Goal: Find specific page/section: Find specific page/section

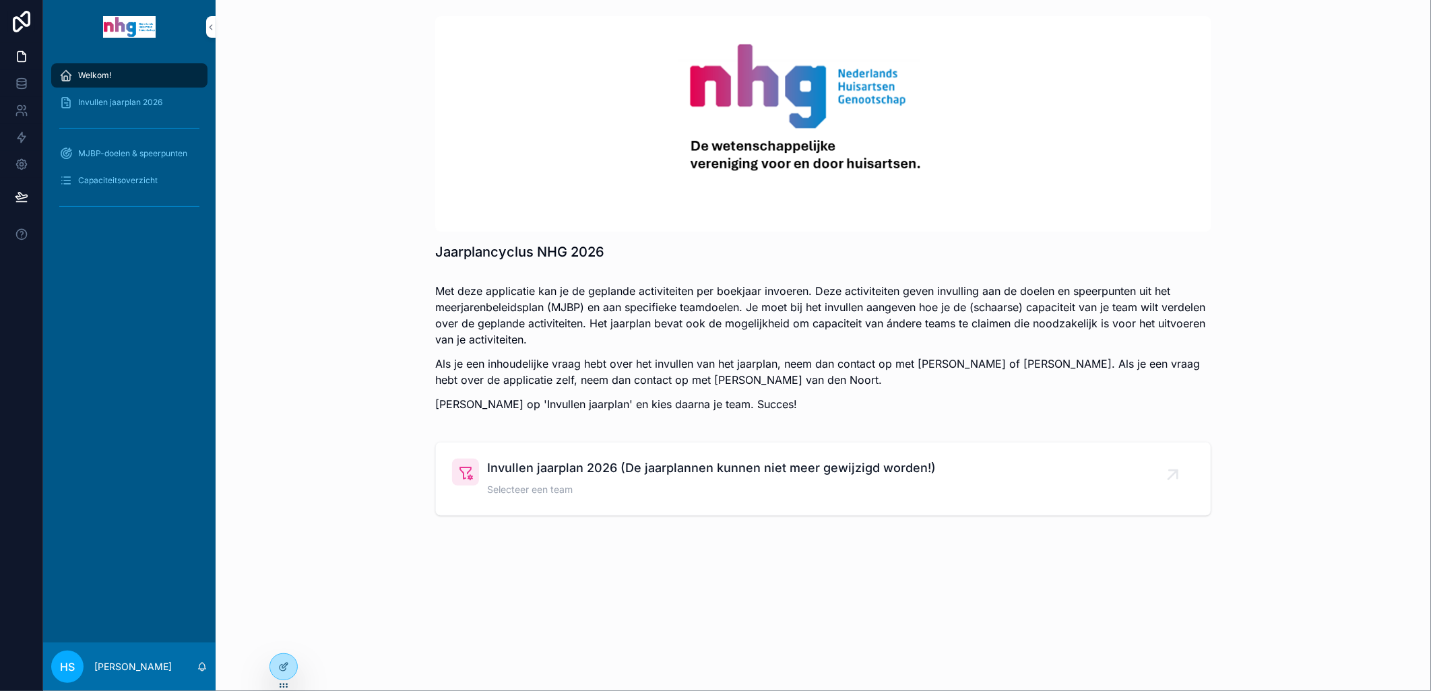
click at [526, 477] on span "Invullen jaarplan 2026 (De jaarplannen kunnen niet meer gewijzigd worden!)" at bounding box center [711, 468] width 449 height 19
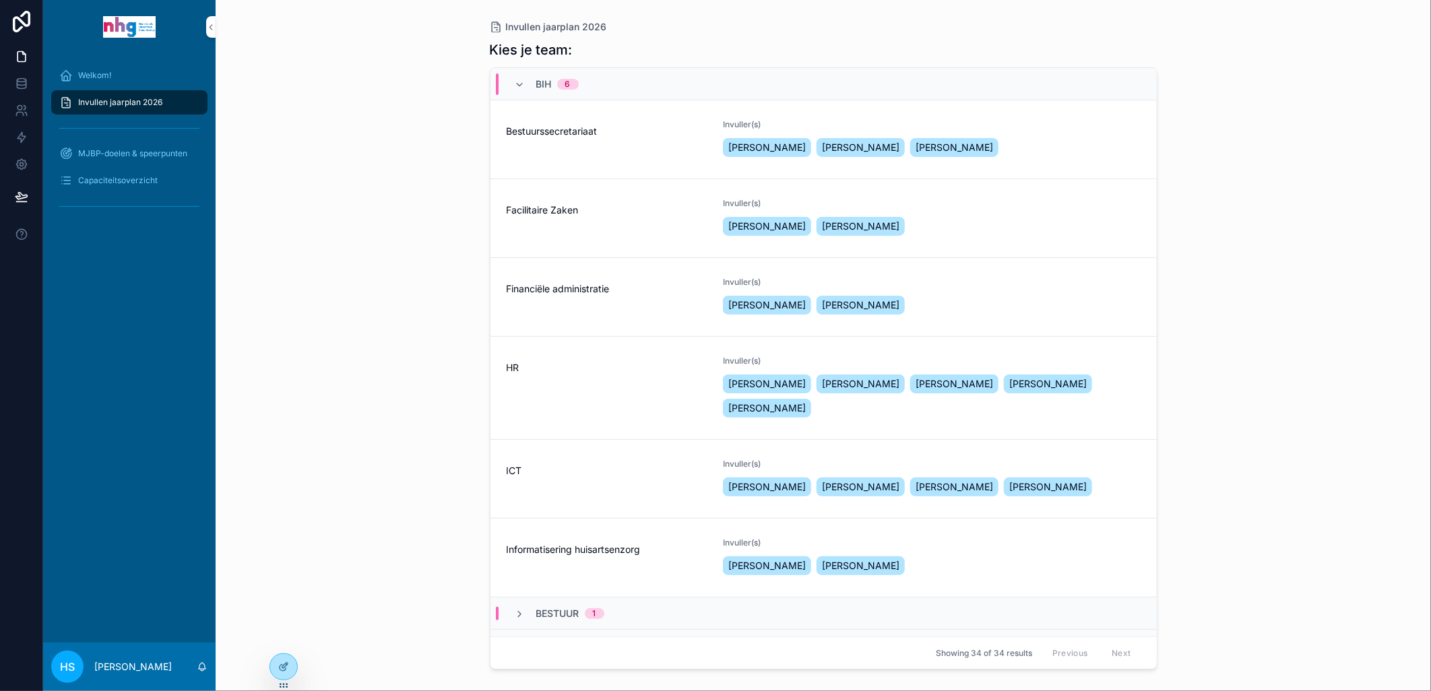
click at [540, 556] on span "Informatisering huisartsenzorg" at bounding box center [607, 549] width 201 height 13
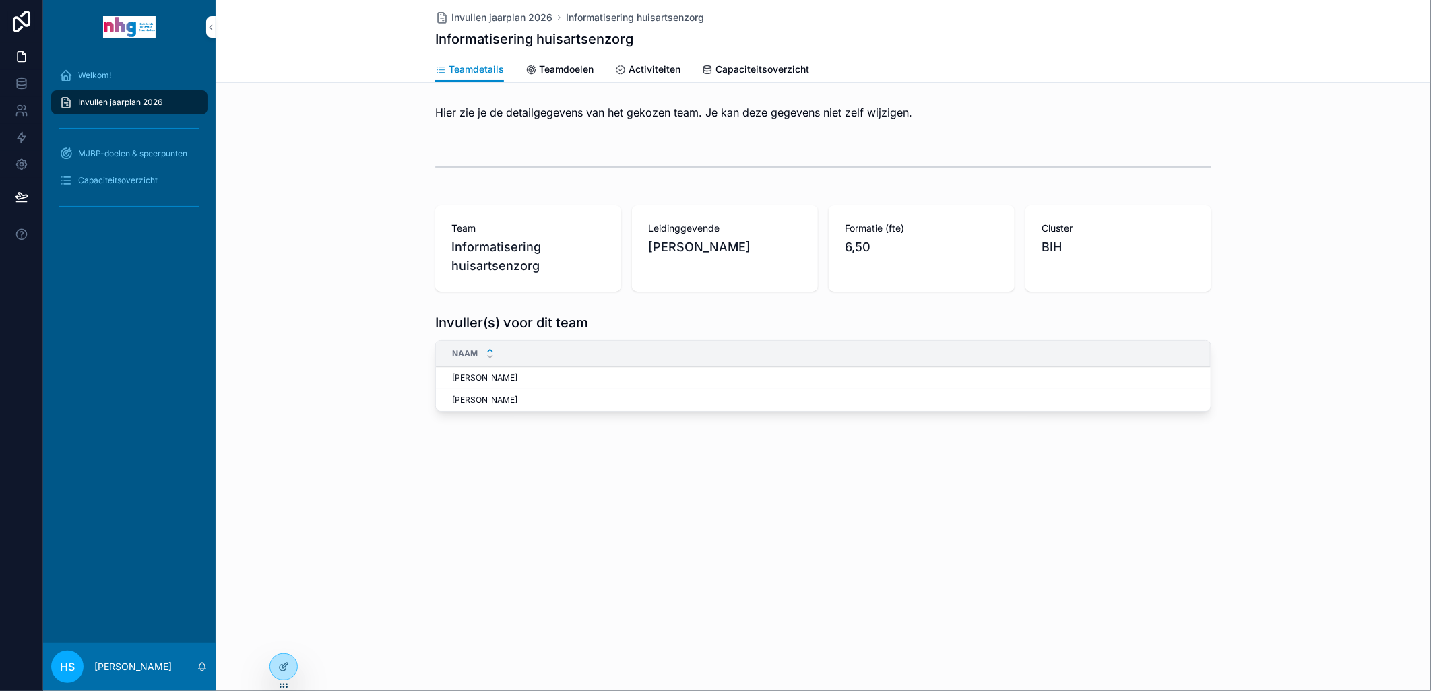
click at [643, 75] on span "Activiteiten" at bounding box center [654, 69] width 52 height 13
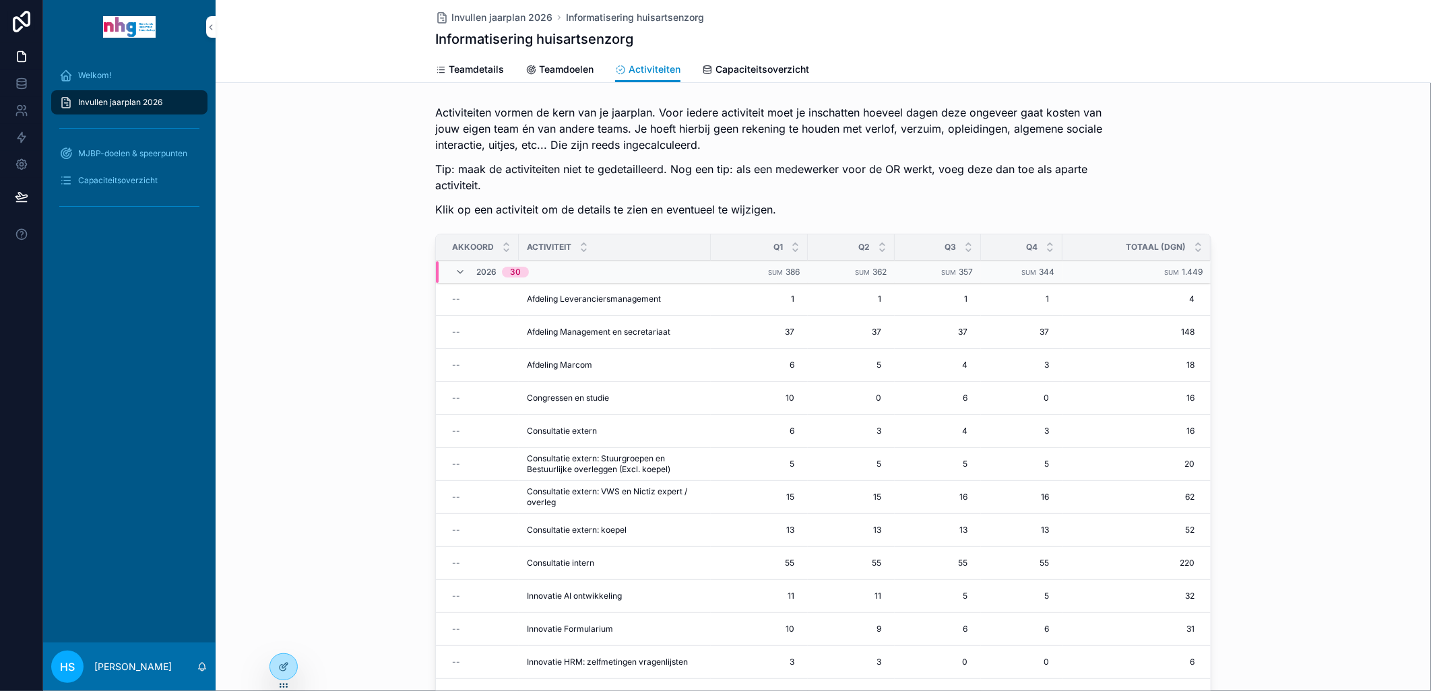
click at [560, 597] on span "Innovatie AI ontwikkeling" at bounding box center [574, 596] width 95 height 11
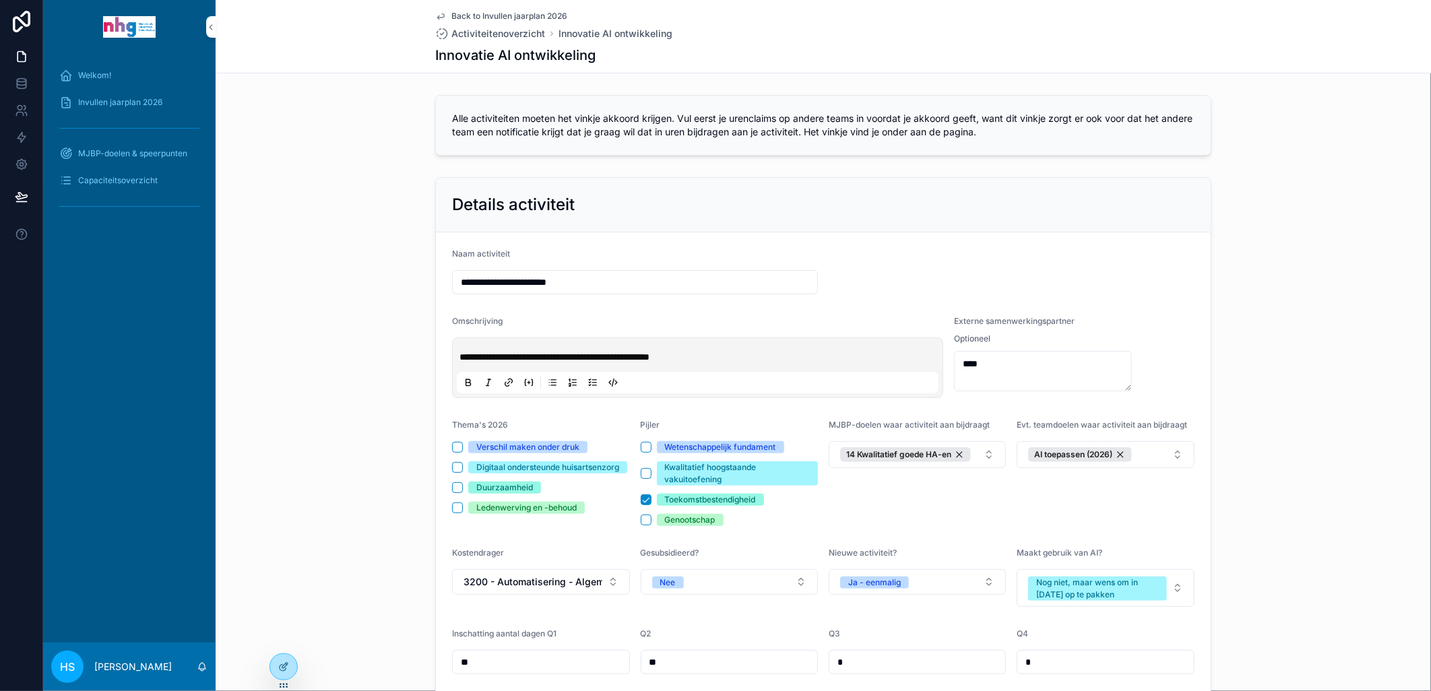
click at [90, 75] on span "Welkom!" at bounding box center [94, 75] width 33 height 11
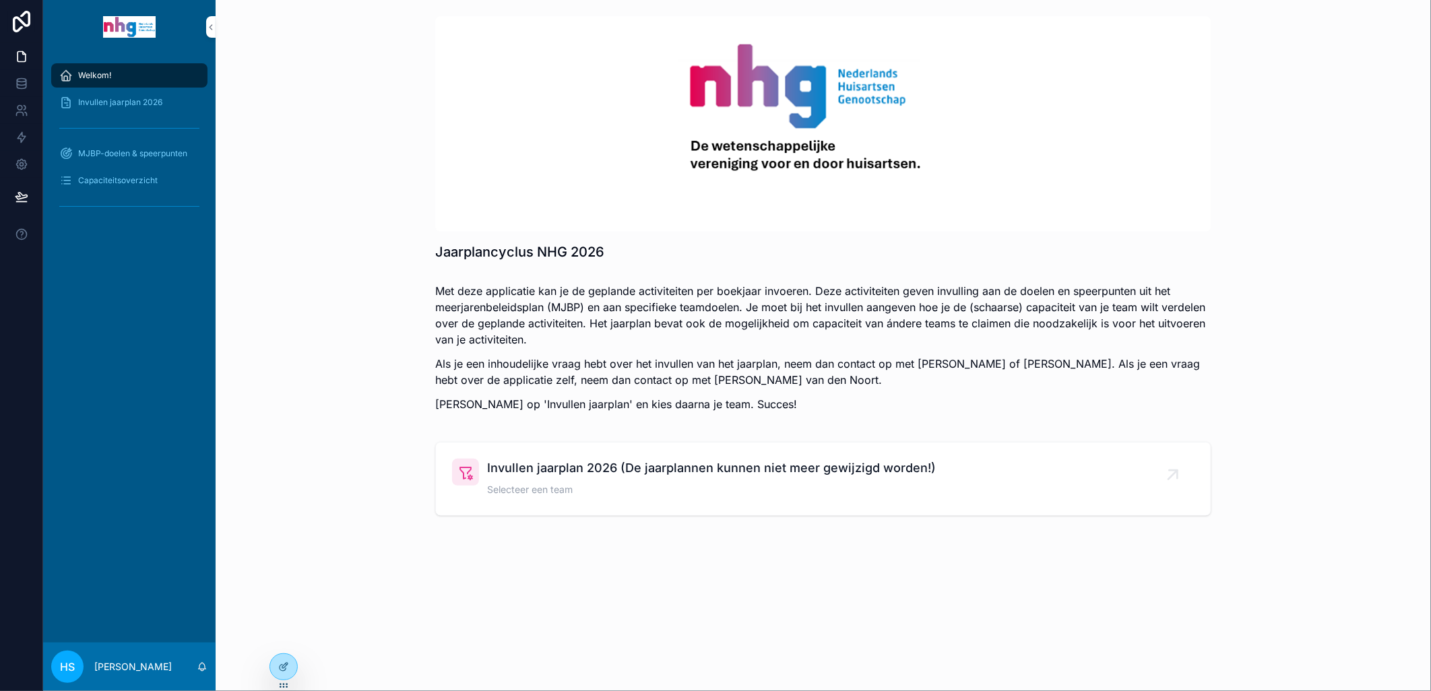
click at [517, 476] on span "Invullen jaarplan 2026 (De jaarplannen kunnen niet meer gewijzigd worden!)" at bounding box center [711, 468] width 449 height 19
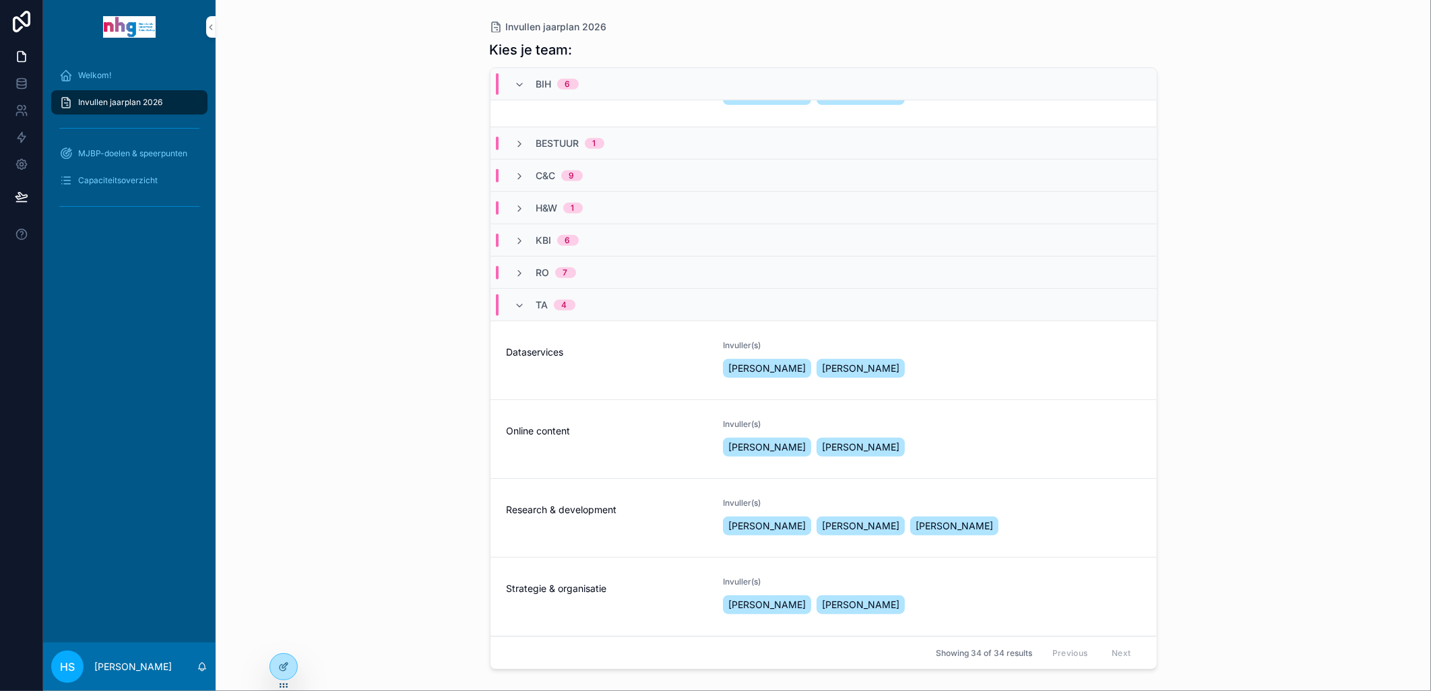
scroll to position [493, 0]
click at [513, 175] on div "C&C 9" at bounding box center [548, 175] width 100 height 13
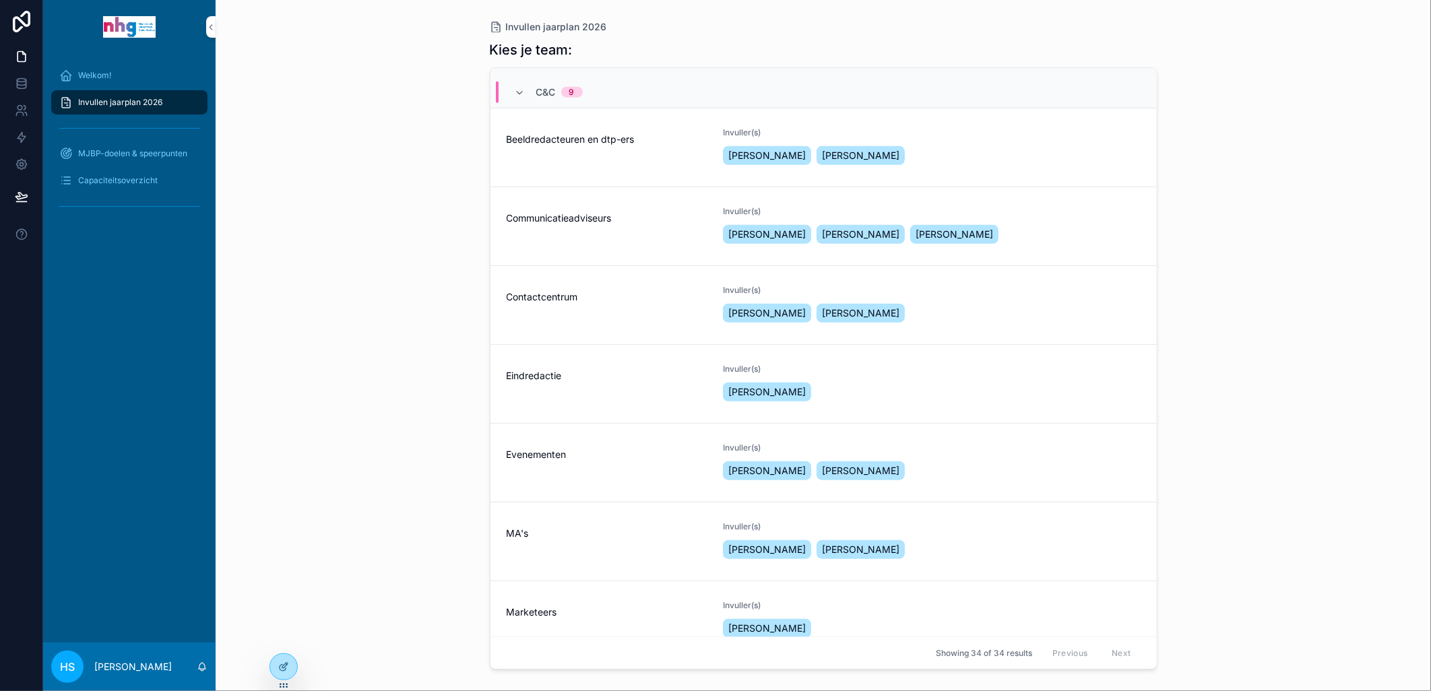
scroll to position [942, 0]
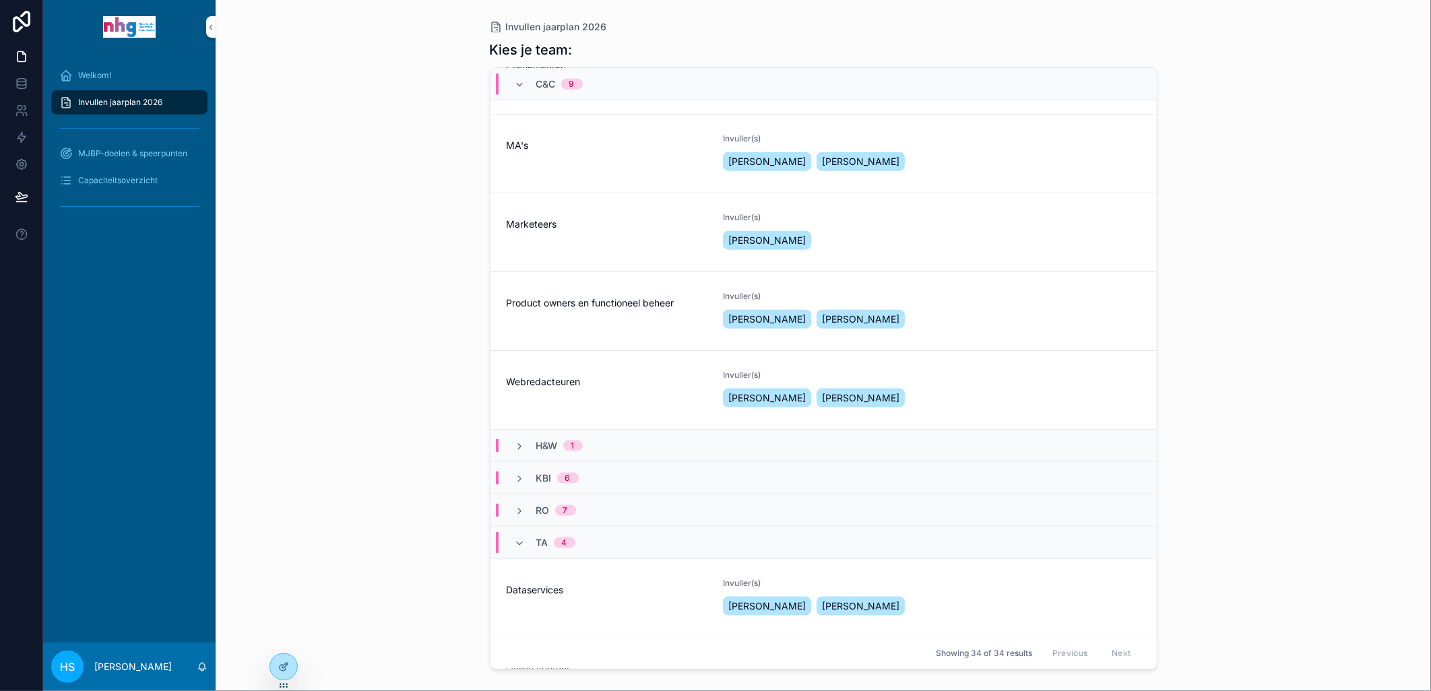
click at [567, 231] on span "Marketeers" at bounding box center [607, 224] width 201 height 13
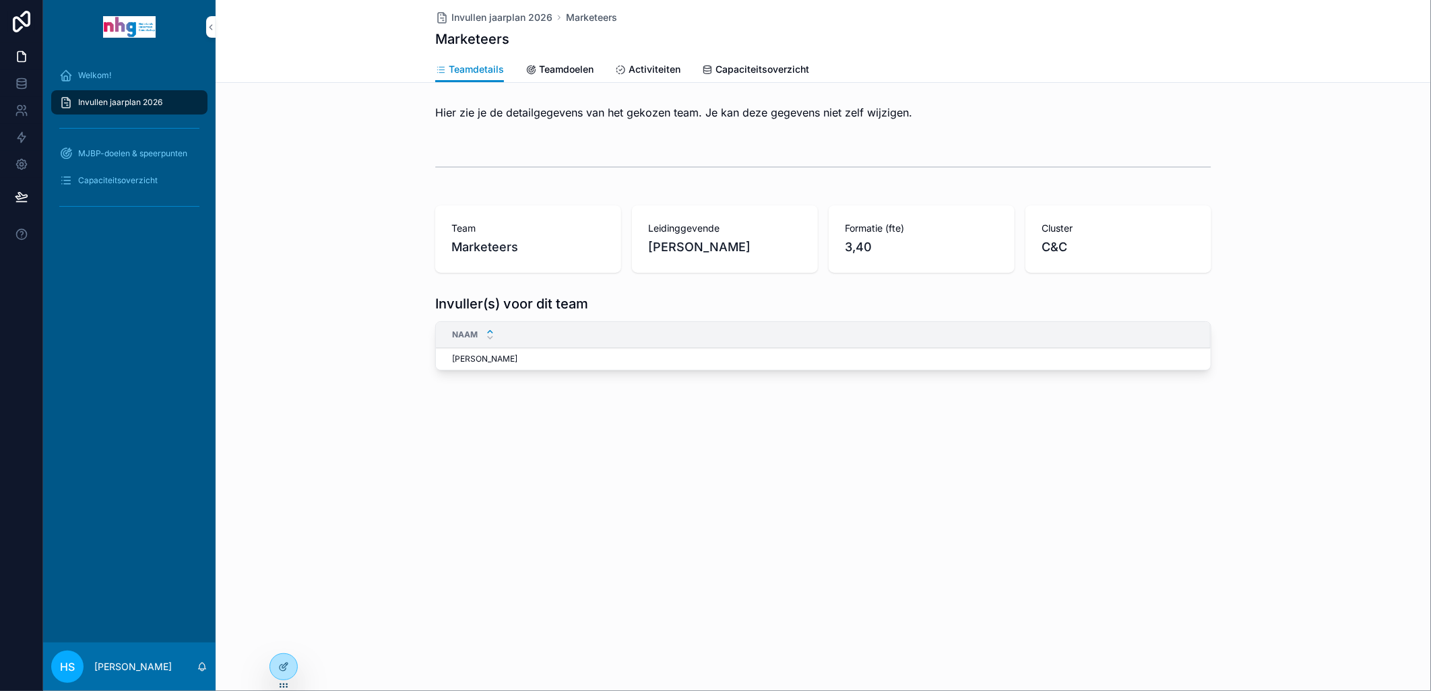
click at [645, 72] on span "Activiteiten" at bounding box center [654, 69] width 52 height 13
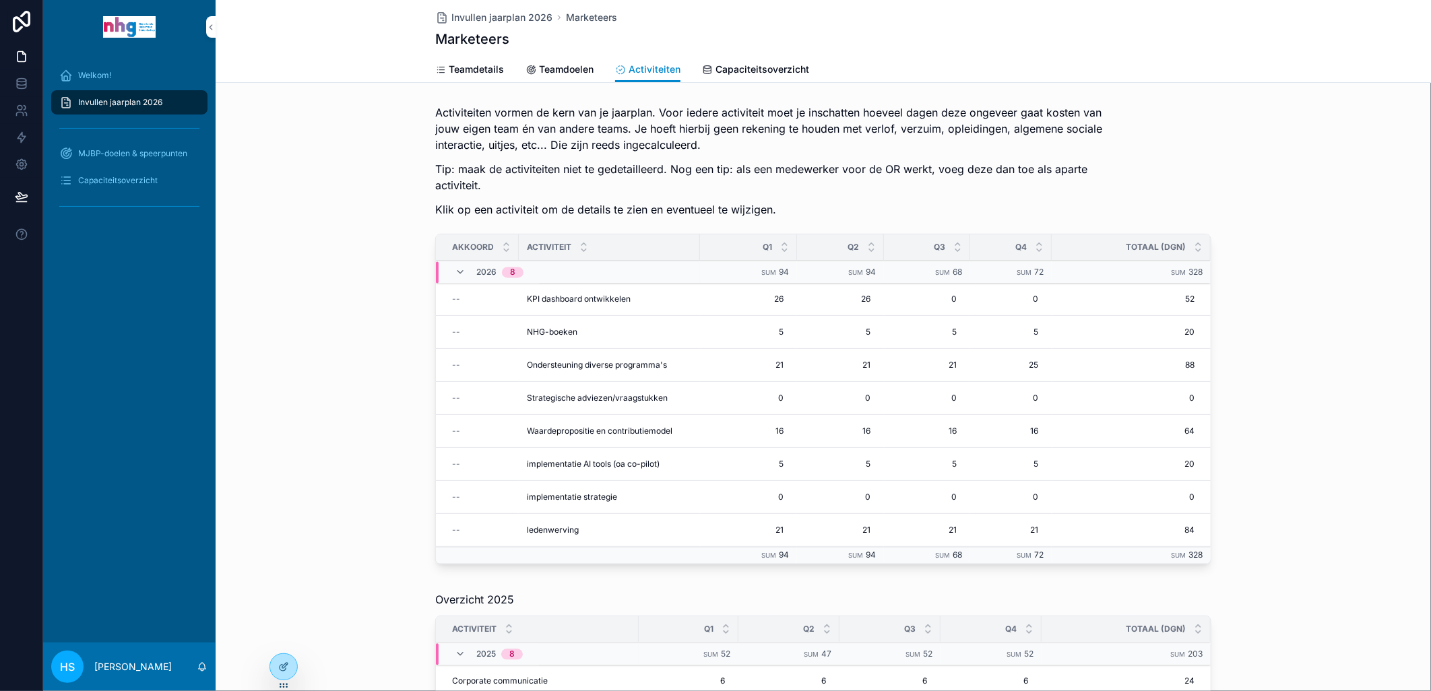
click at [552, 295] on span "KPI dashboard ontwikkelen" at bounding box center [579, 299] width 104 height 11
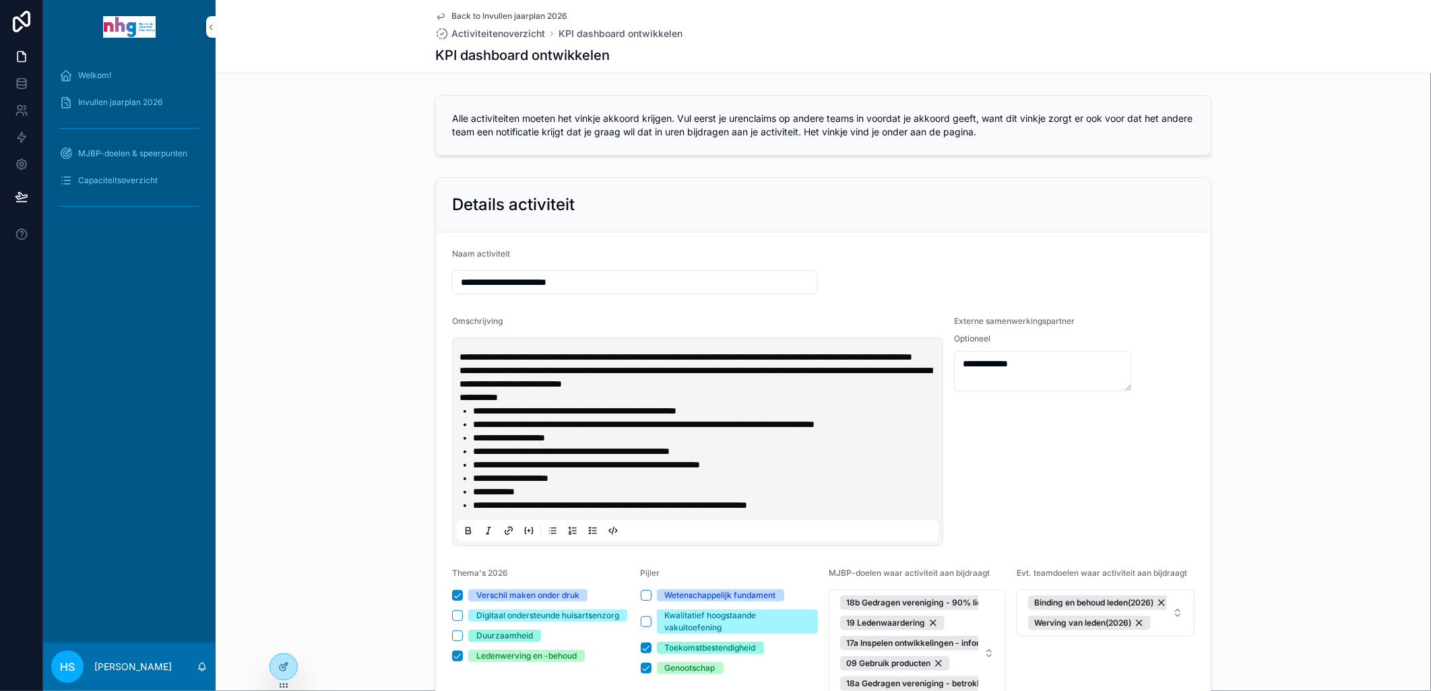
click at [86, 71] on span "Welkom!" at bounding box center [94, 75] width 33 height 11
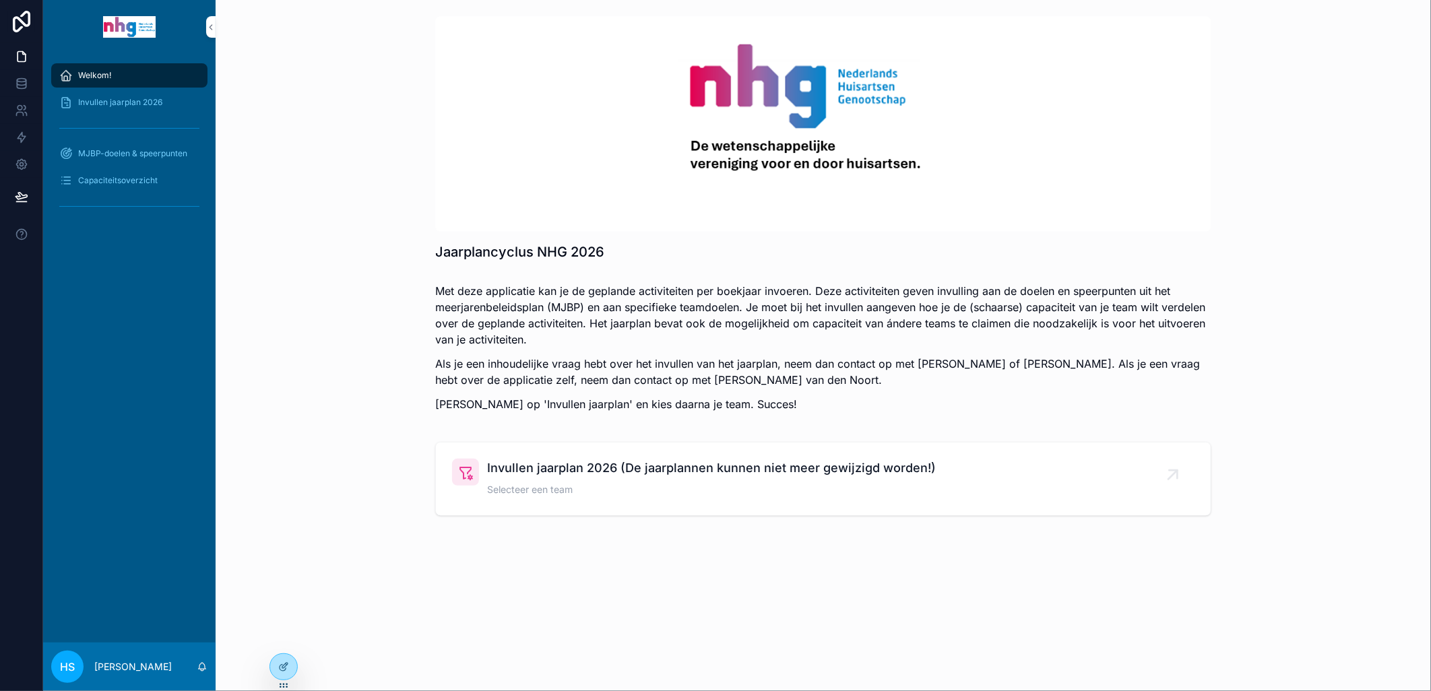
click at [501, 476] on span "Invullen jaarplan 2026 (De jaarplannen kunnen niet meer gewijzigd worden!)" at bounding box center [711, 468] width 449 height 19
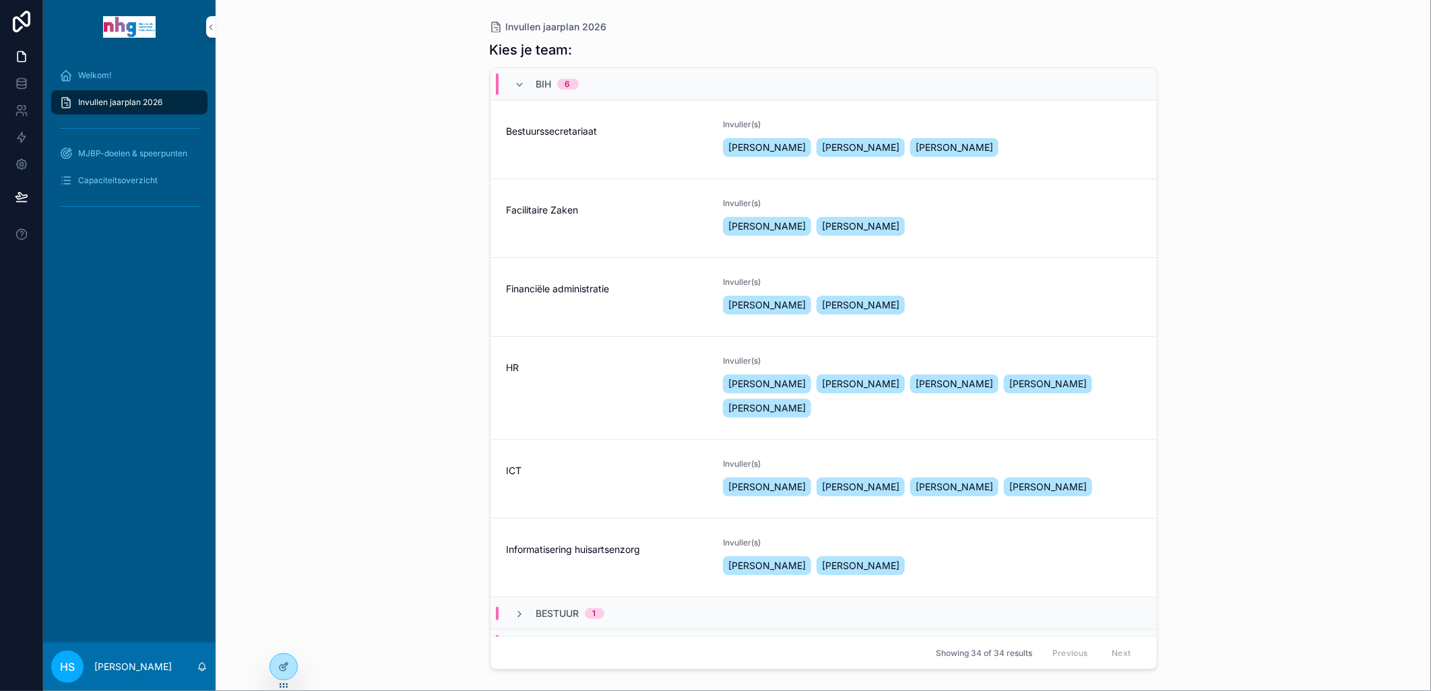
click at [524, 473] on span "ICT" at bounding box center [607, 470] width 201 height 13
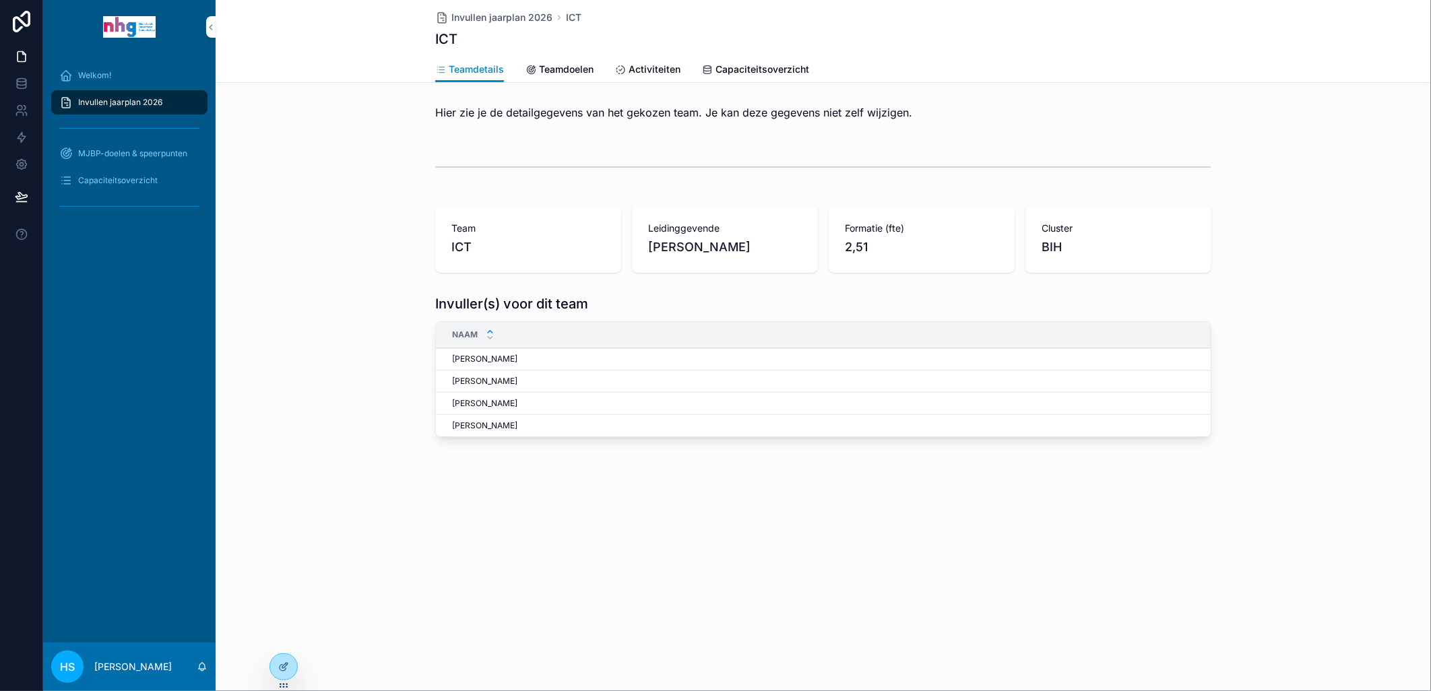
click at [544, 72] on span "Teamdoelen" at bounding box center [566, 69] width 55 height 13
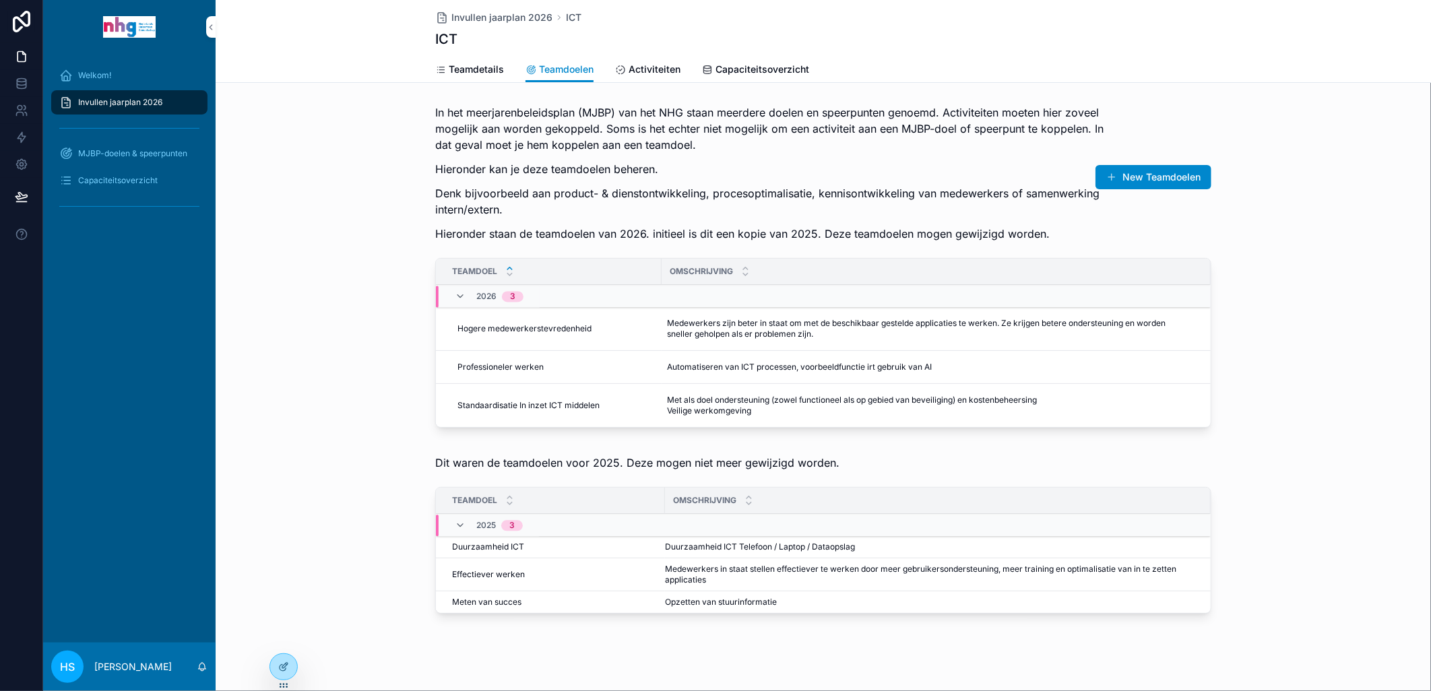
click at [652, 77] on link "Activiteiten" at bounding box center [647, 70] width 65 height 27
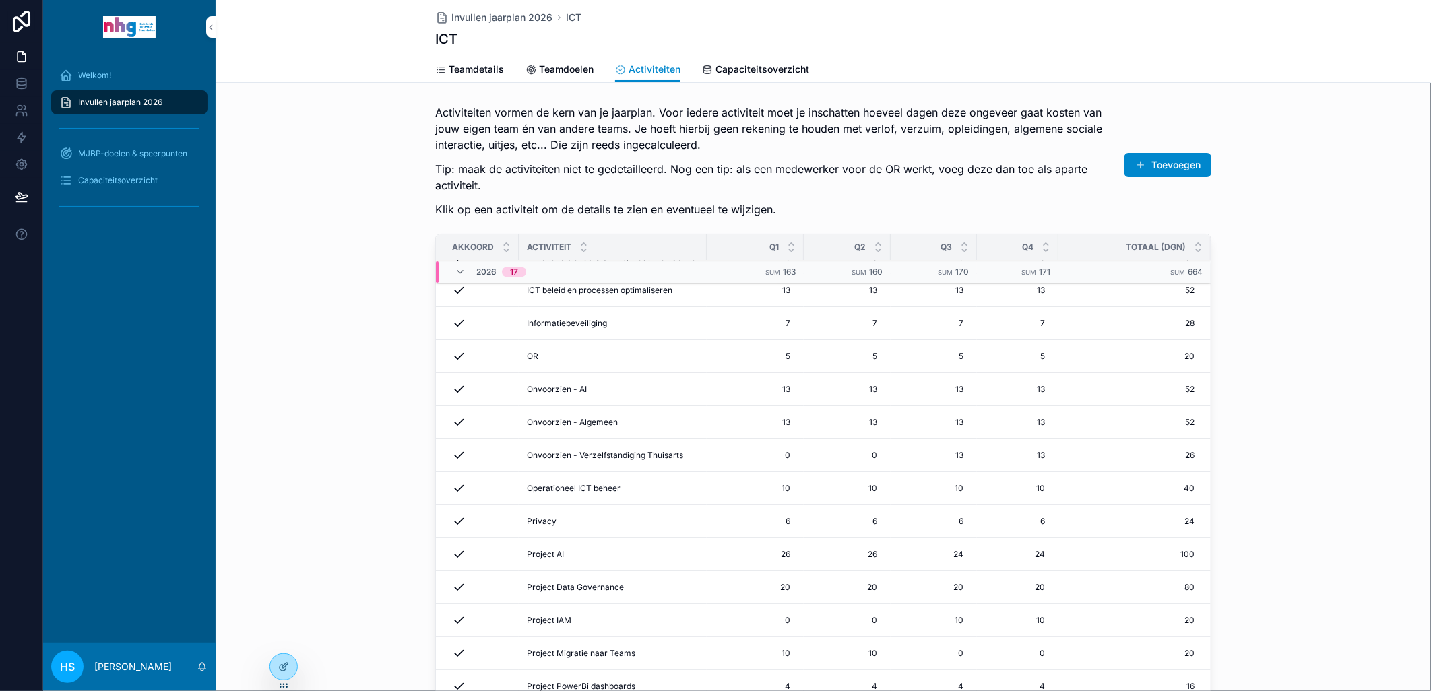
scroll to position [75, 0]
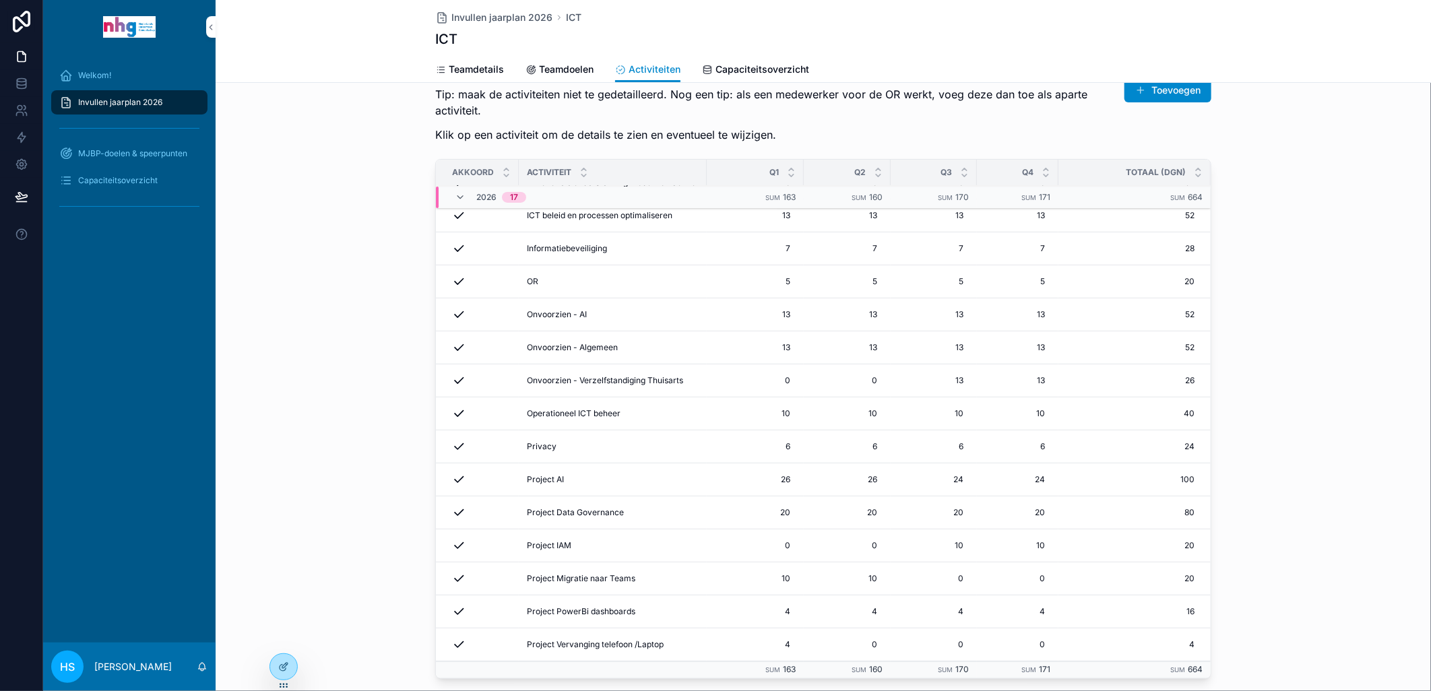
click at [731, 72] on span "Capaciteitsoverzicht" at bounding box center [762, 69] width 94 height 13
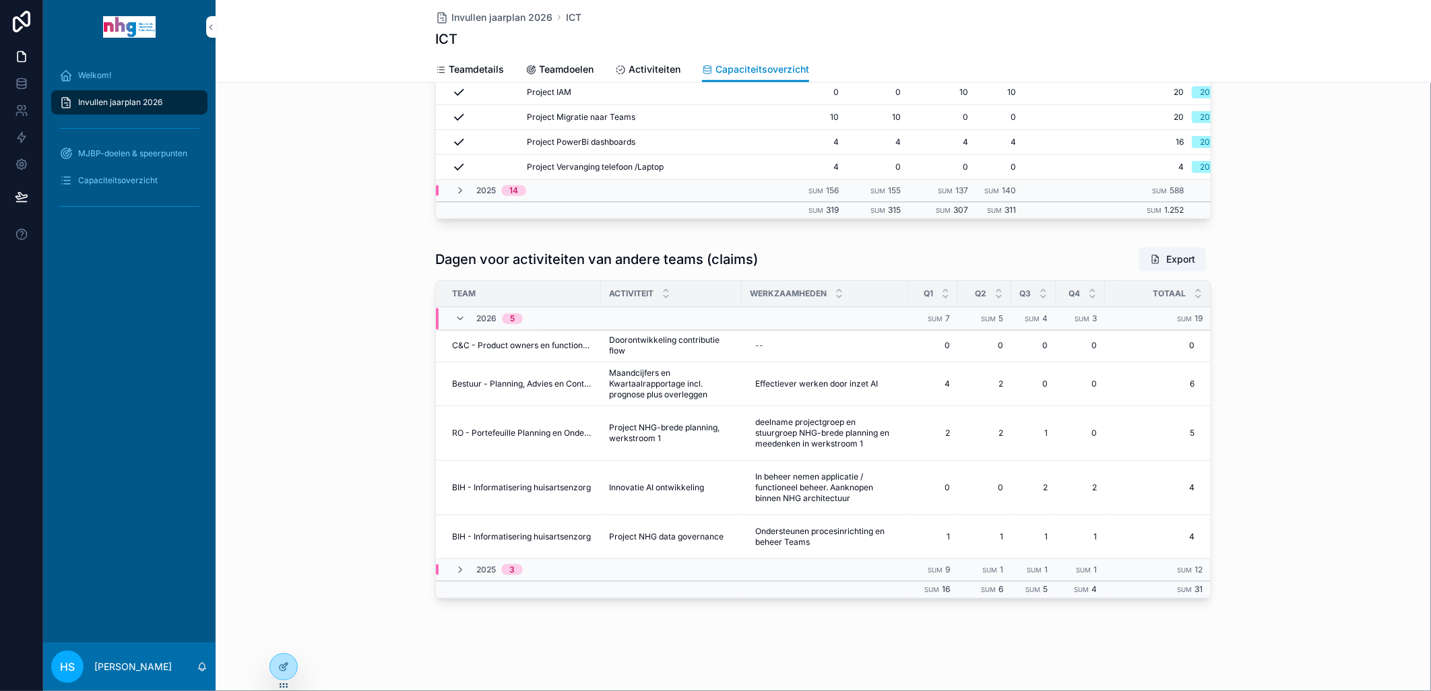
scroll to position [706, 0]
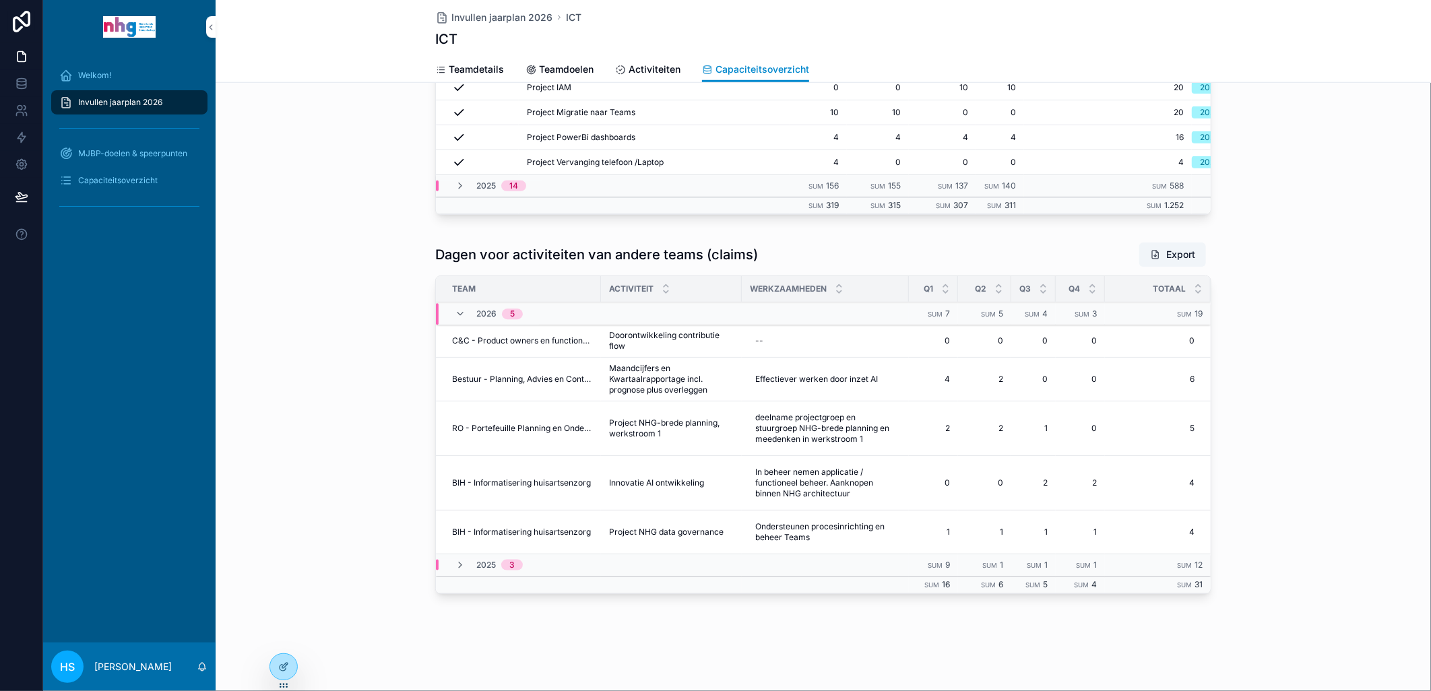
click at [502, 344] on span "C&C - Product owners en functioneel beheer" at bounding box center [522, 340] width 141 height 11
click at [620, 342] on span "Doorontwikkeling contributie flow" at bounding box center [671, 341] width 125 height 22
click at [500, 335] on span "C&C - Product owners en functioneel beheer" at bounding box center [522, 340] width 141 height 11
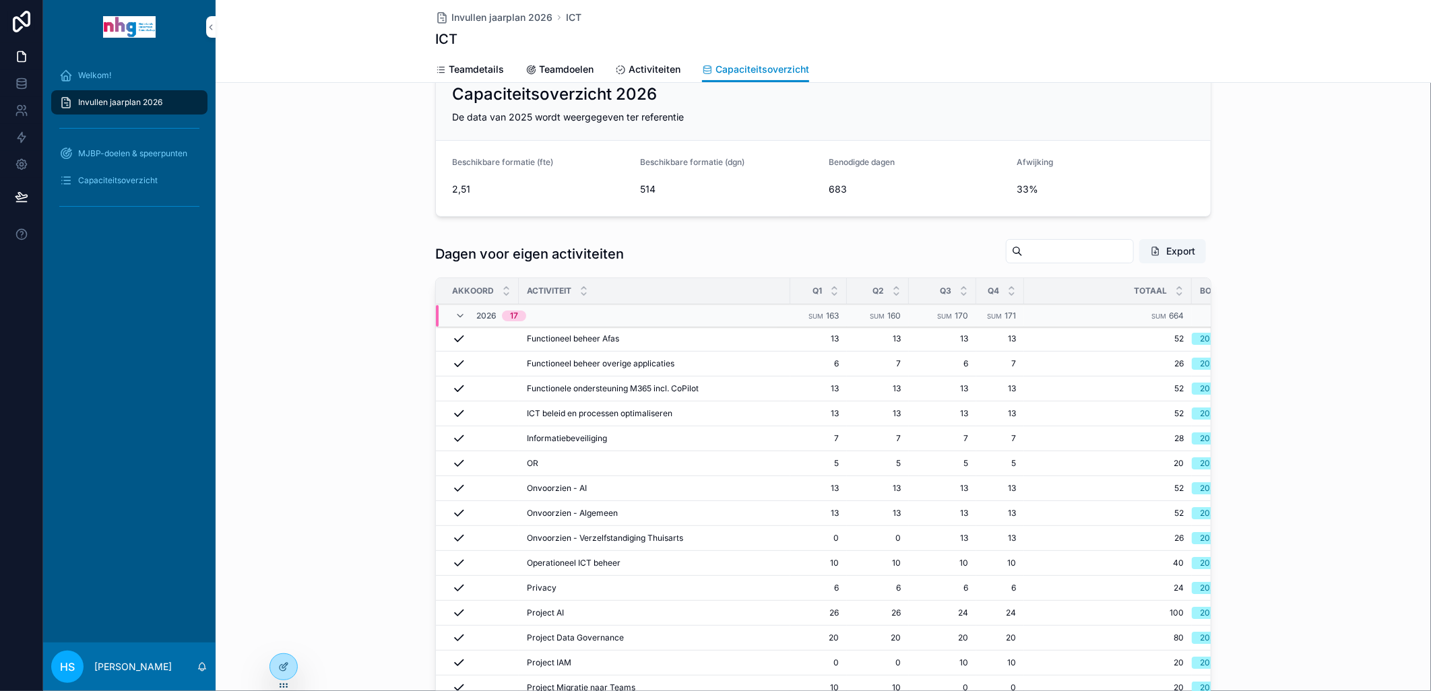
scroll to position [32, 0]
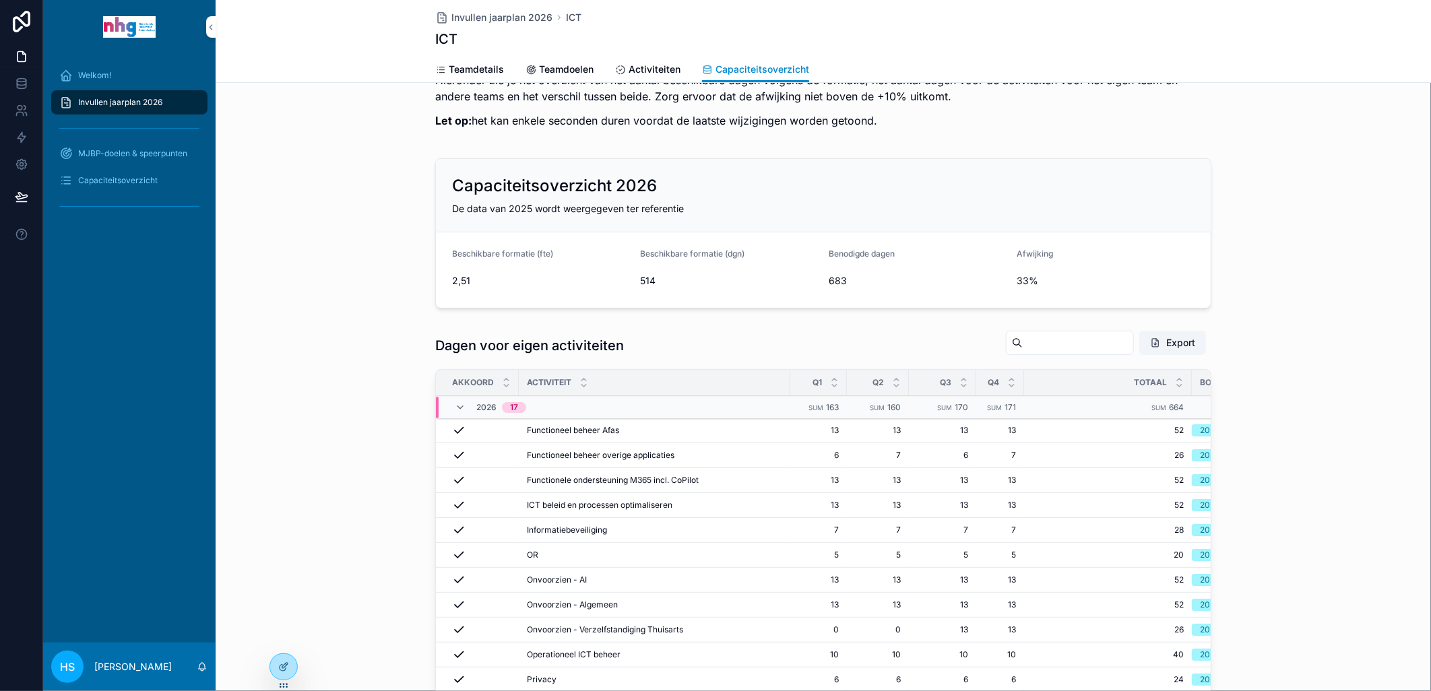
click at [112, 78] on div "Welkom!" at bounding box center [129, 76] width 140 height 22
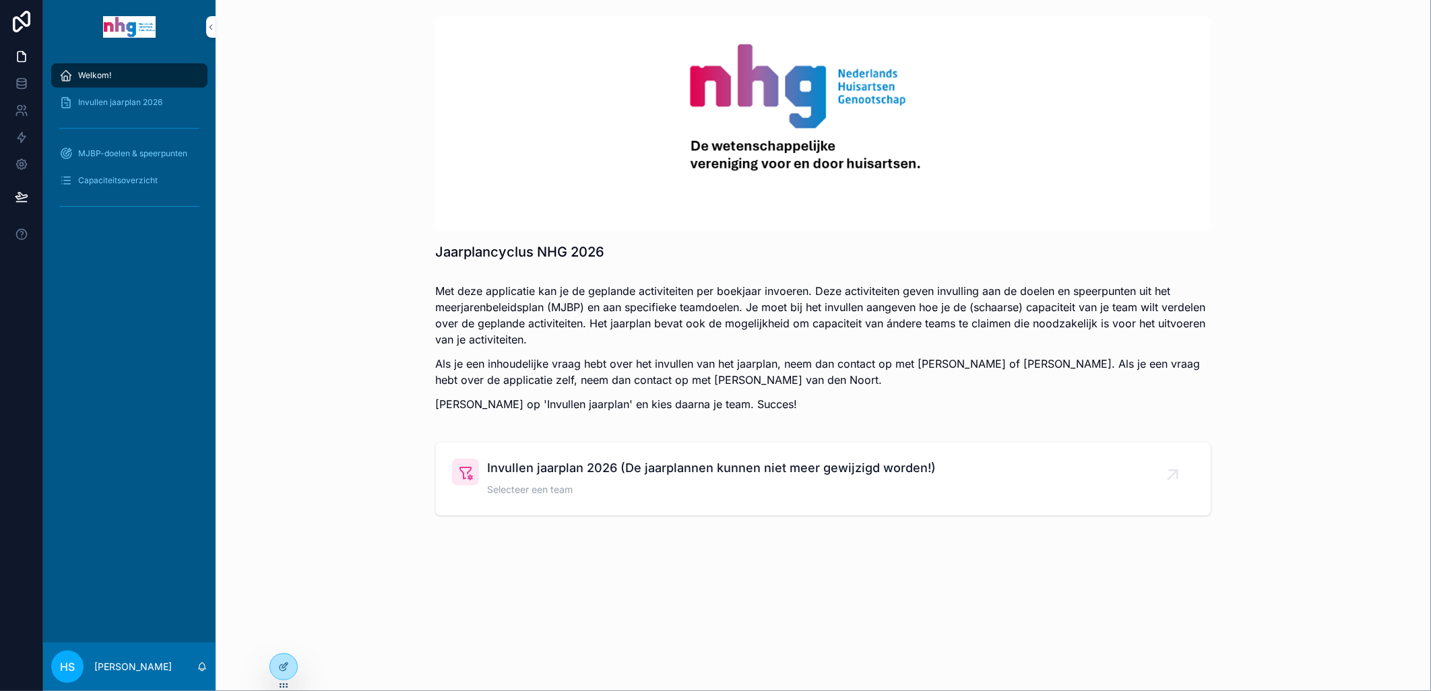
click at [534, 465] on span "Invullen jaarplan 2026 (De jaarplannen kunnen niet meer gewijzigd worden!)" at bounding box center [711, 468] width 449 height 19
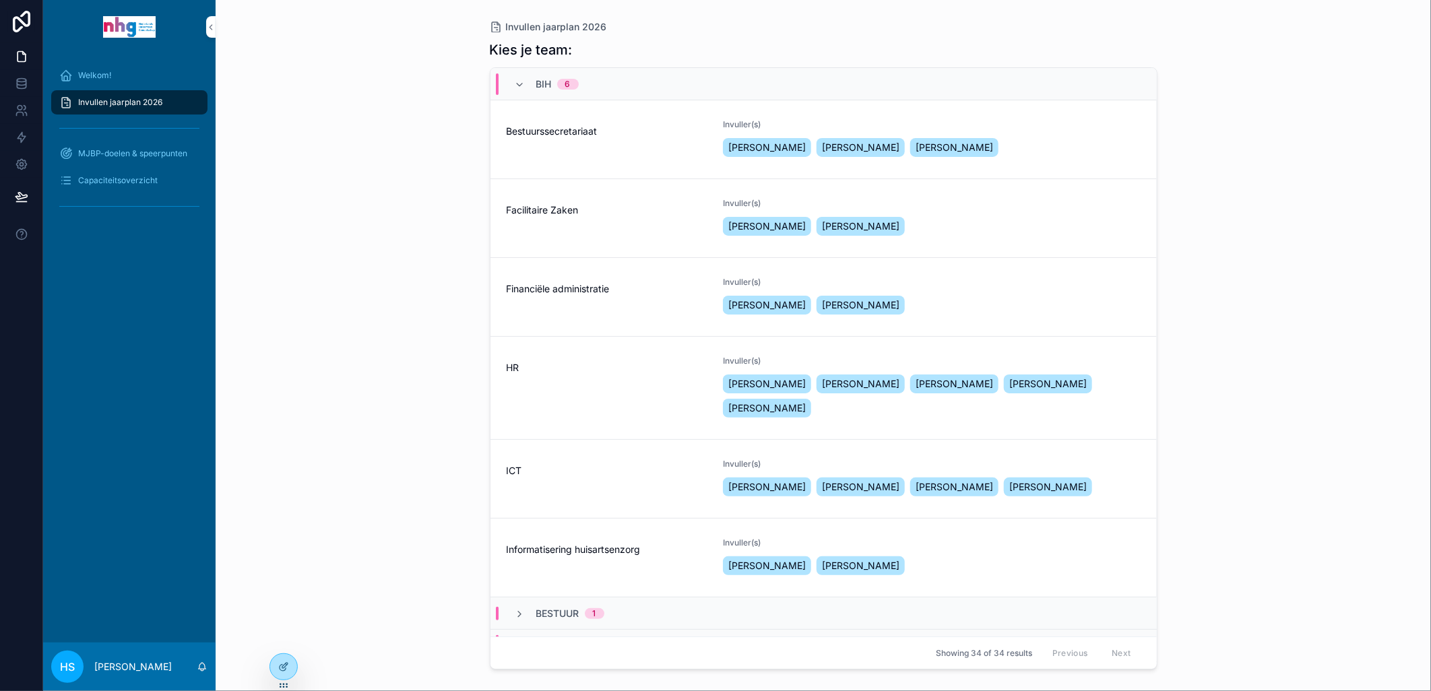
click at [542, 556] on span "Informatisering huisartsenzorg" at bounding box center [607, 549] width 201 height 13
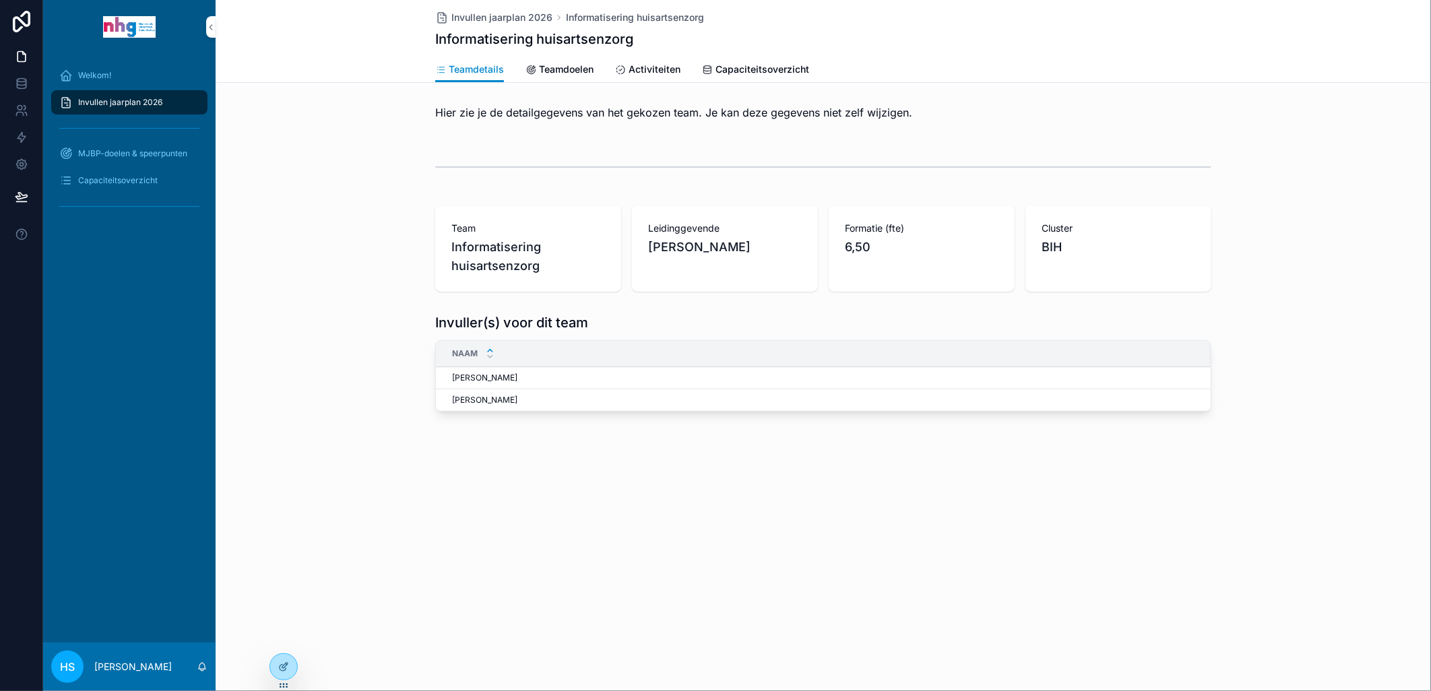
click at [652, 71] on span "Activiteiten" at bounding box center [654, 69] width 52 height 13
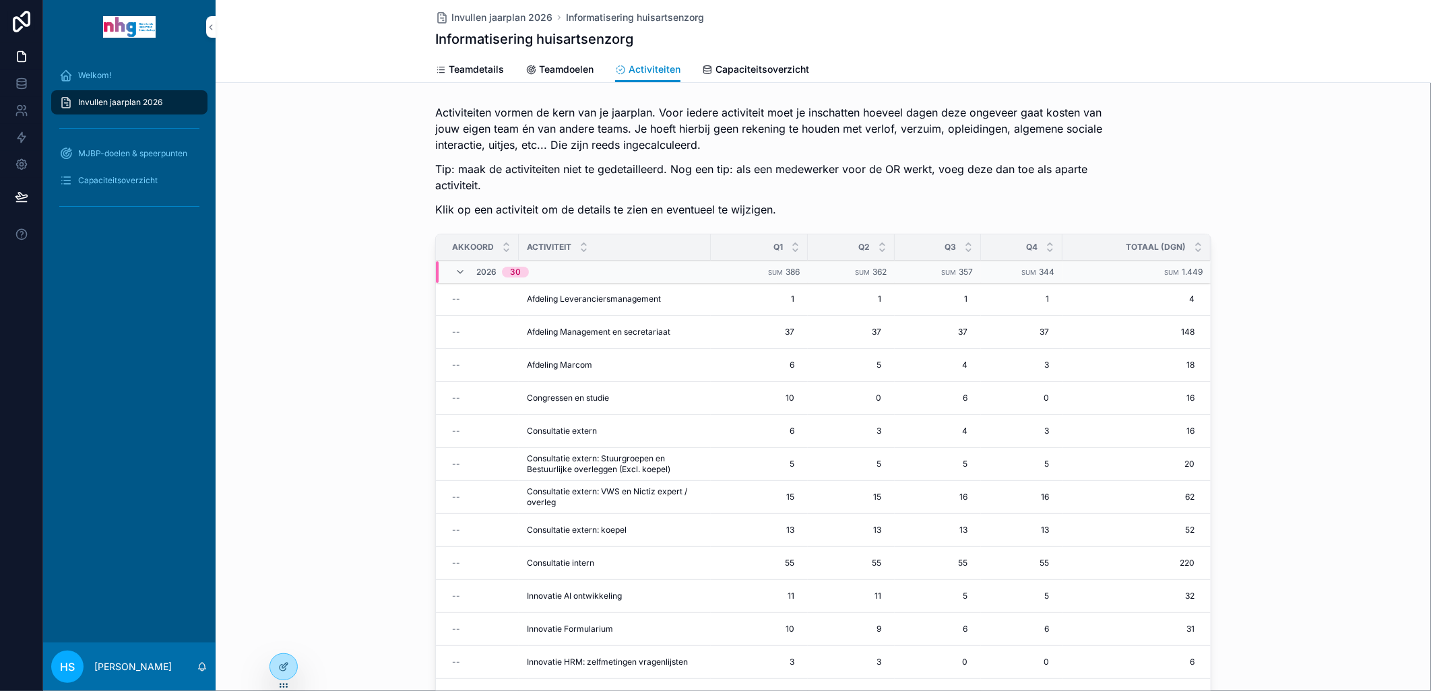
click at [573, 597] on span "Innovatie AI ontwikkeling" at bounding box center [574, 596] width 95 height 11
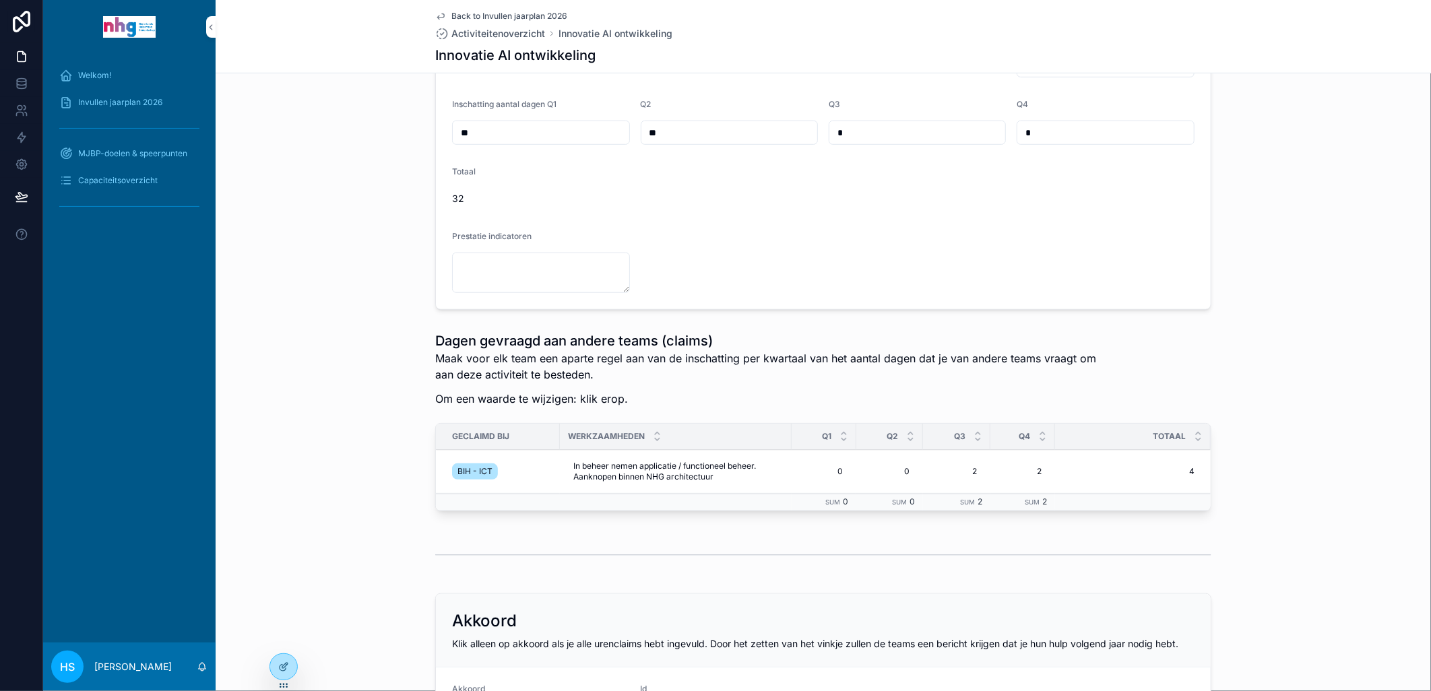
scroll to position [523, 0]
